Goal: Task Accomplishment & Management: Use online tool/utility

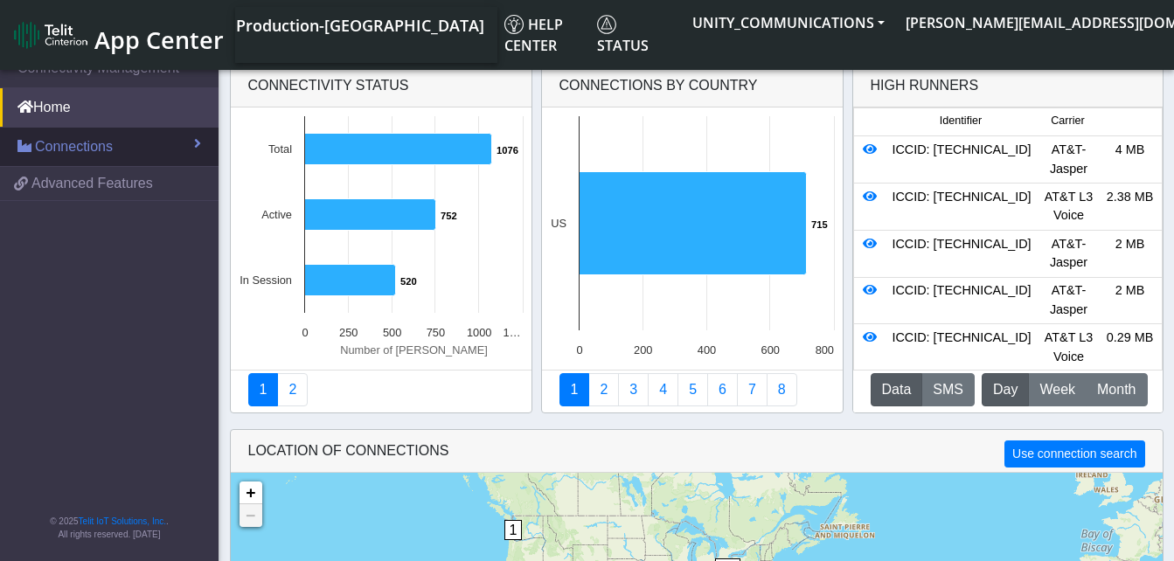
click at [127, 138] on link "Connections" at bounding box center [109, 147] width 218 height 38
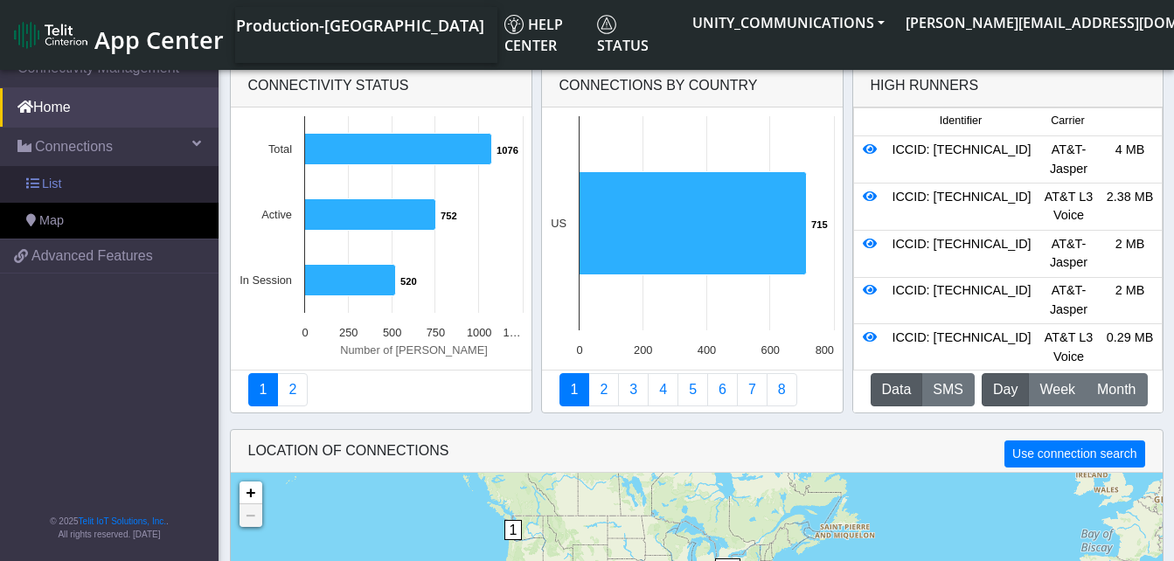
click at [120, 168] on link "List" at bounding box center [109, 184] width 218 height 37
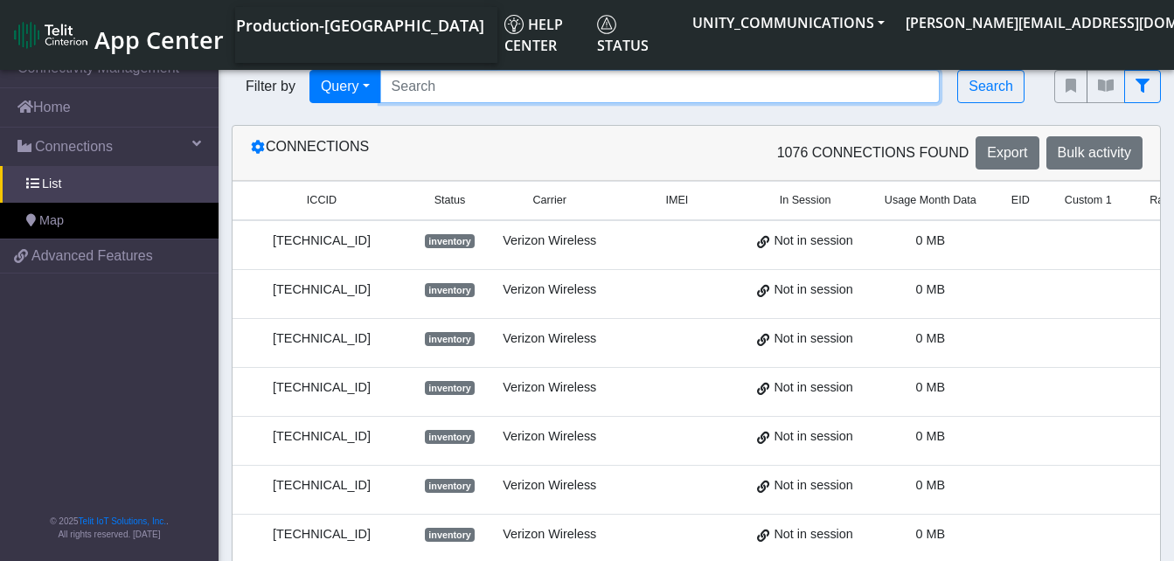
click at [459, 90] on input "Search..." at bounding box center [660, 86] width 560 height 33
paste input "[TECHNICAL_ID]"
type input "[TECHNICAL_ID]"
